Goal: Task Accomplishment & Management: Use online tool/utility

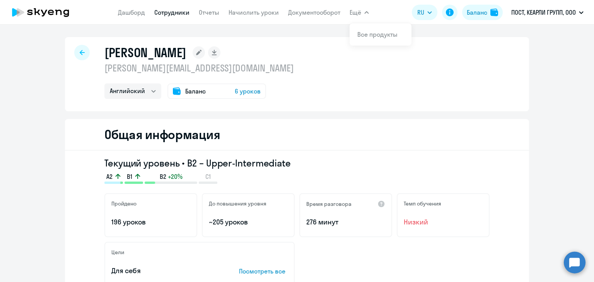
select select "english"
click at [277, 13] on nav "[PERSON_NAME] Отчеты Начислить уроки Документооборот" at bounding box center [229, 12] width 222 height 15
click at [244, 15] on link "Начислить уроки" at bounding box center [254, 13] width 50 height 8
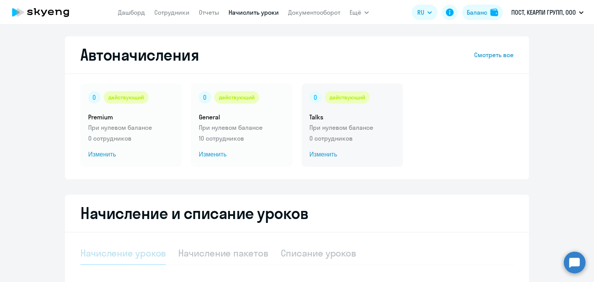
select select "10"
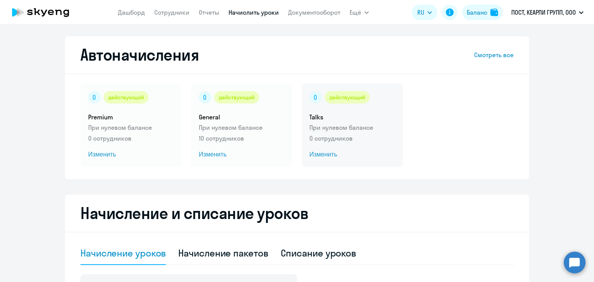
scroll to position [155, 0]
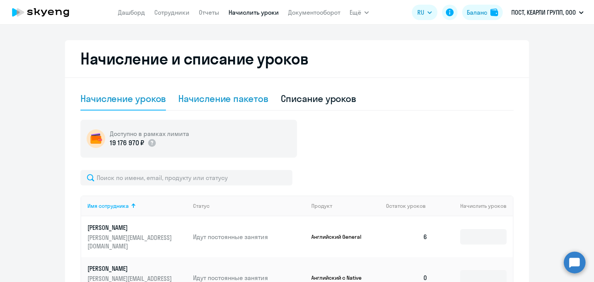
click at [203, 98] on div "Начисление пакетов" at bounding box center [223, 98] width 90 height 12
select select "10"
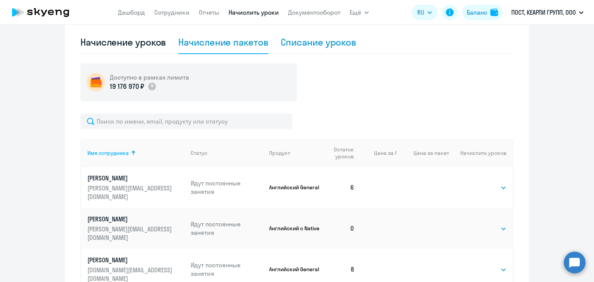
scroll to position [309, 0]
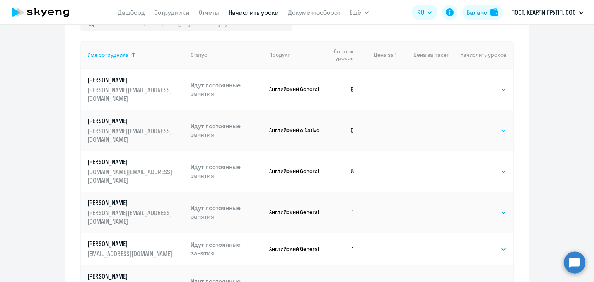
click at [495, 126] on select "Выбрать 4 8 16 32 64 96 128" at bounding box center [491, 130] width 32 height 9
select select "8"
click at [475, 126] on select "Выбрать 4 8 16 32 64 96 128" at bounding box center [491, 130] width 32 height 9
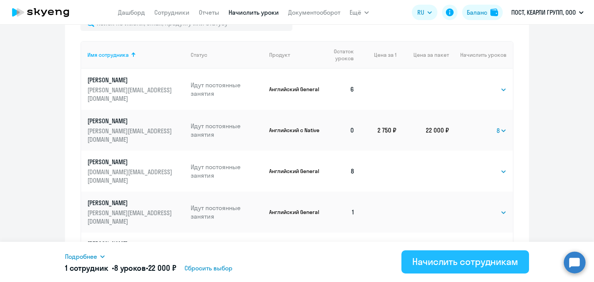
click at [458, 266] on div "Начислить сотрудникам" at bounding box center [465, 262] width 106 height 12
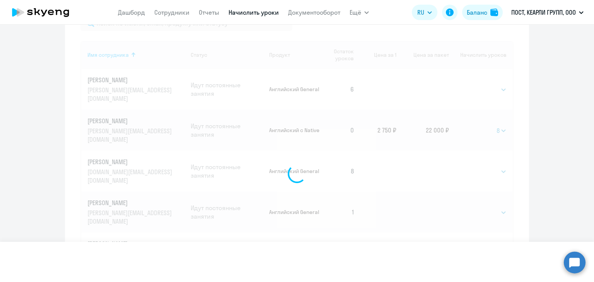
select select
